Goal: Find specific page/section

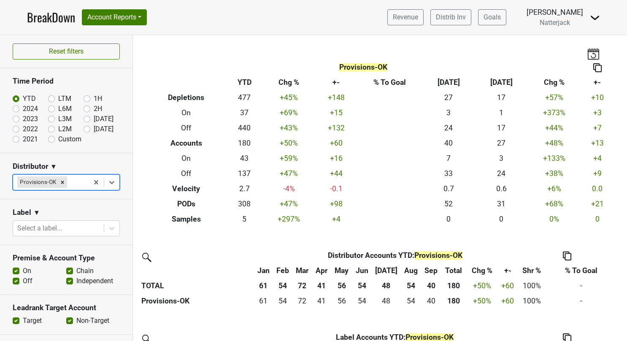
scroll to position [42, 0]
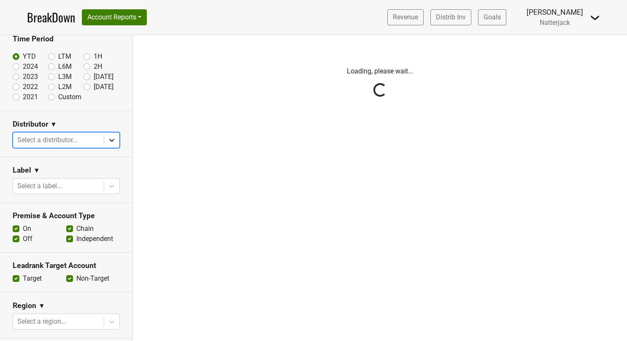
click at [109, 141] on icon at bounding box center [112, 140] width 8 height 8
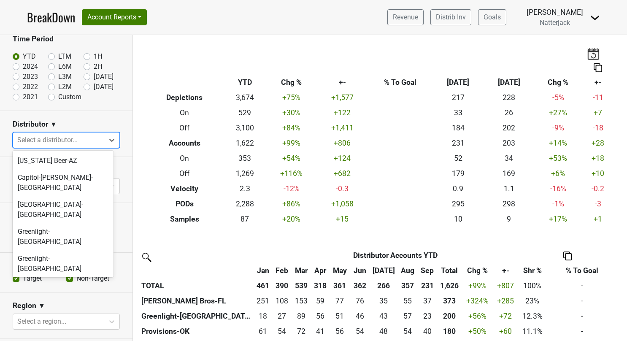
click at [78, 277] on div "Handcrafted-KS" at bounding box center [63, 285] width 101 height 17
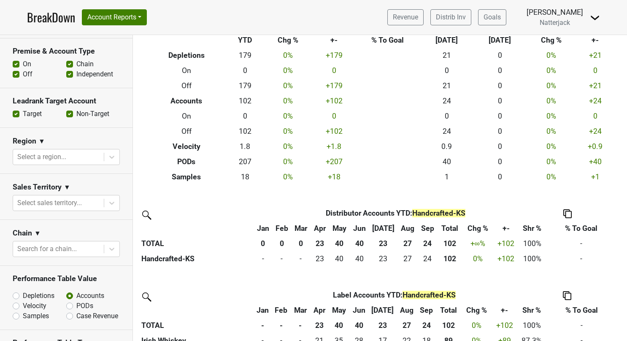
scroll to position [253, 0]
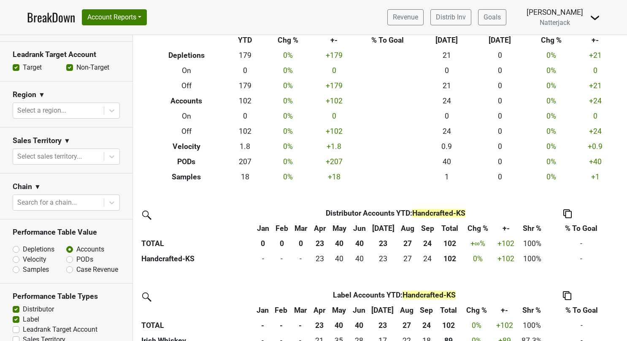
click at [23, 249] on label "Depletions" at bounding box center [39, 249] width 32 height 10
click at [16, 249] on input "Depletions" at bounding box center [38, 248] width 51 height 8
radio input "true"
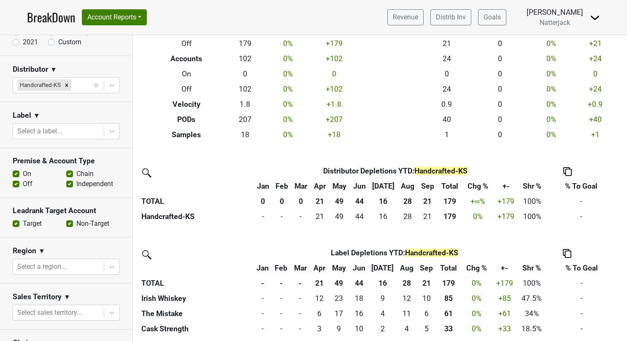
scroll to position [84, 0]
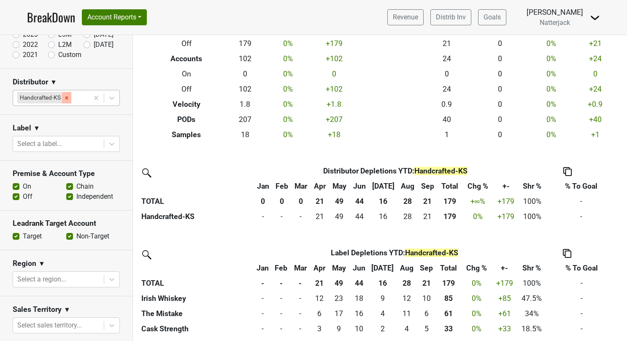
click at [68, 96] on icon "Remove Handcrafted-KS" at bounding box center [67, 98] width 6 height 6
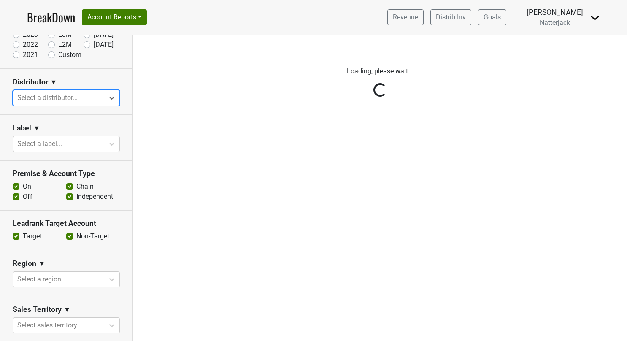
scroll to position [0, 0]
click at [108, 100] on icon at bounding box center [112, 98] width 8 height 8
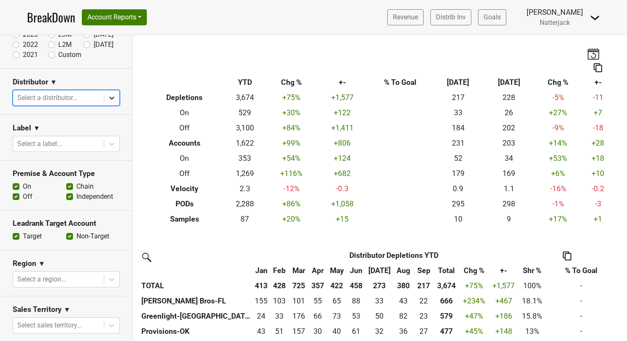
click at [108, 96] on icon at bounding box center [112, 98] width 8 height 8
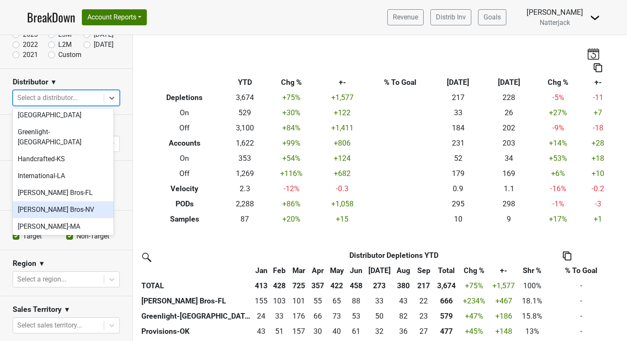
scroll to position [127, 0]
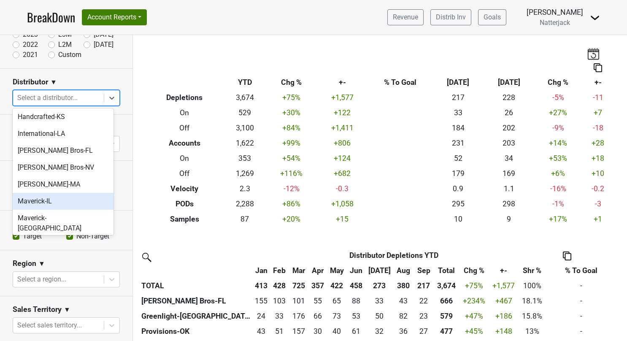
click at [55, 193] on div "Maverick-IL" at bounding box center [63, 201] width 101 height 17
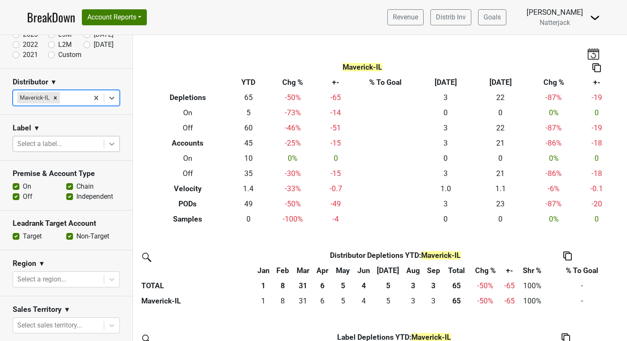
click at [108, 143] on icon at bounding box center [112, 144] width 8 height 8
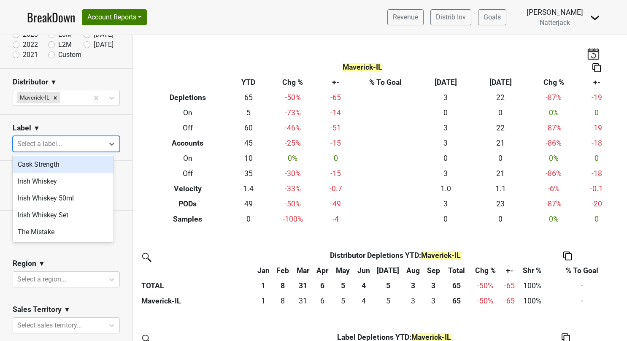
click at [198, 9] on nav "BreakDown Account Reports SuperRanker Map Award Progress Chain Compliance CRM N…" at bounding box center [313, 17] width 587 height 35
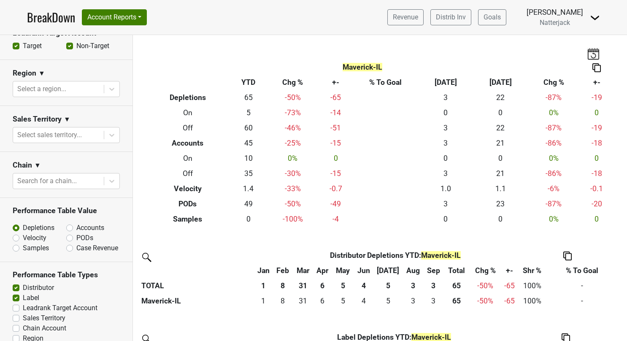
scroll to position [295, 0]
